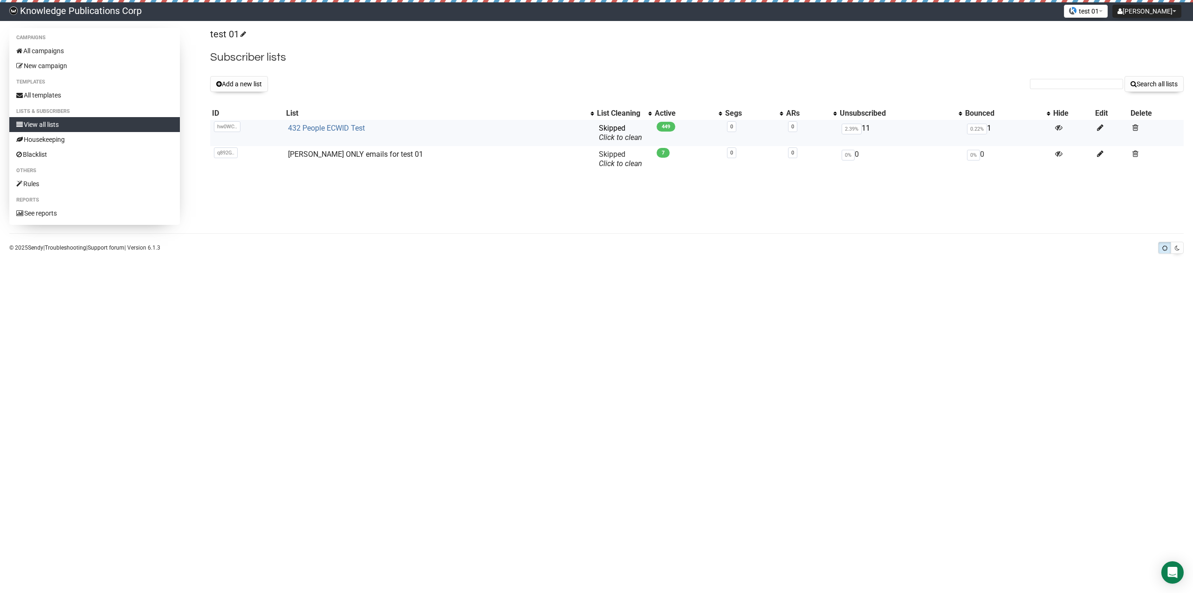
click at [334, 130] on link "432 People ECWID Test" at bounding box center [326, 128] width 77 height 9
click at [307, 130] on link "432 People ECWID Test" at bounding box center [326, 128] width 77 height 9
click at [348, 126] on link "432 People ECWID Test" at bounding box center [326, 128] width 77 height 9
